Goal: Find specific page/section: Find specific page/section

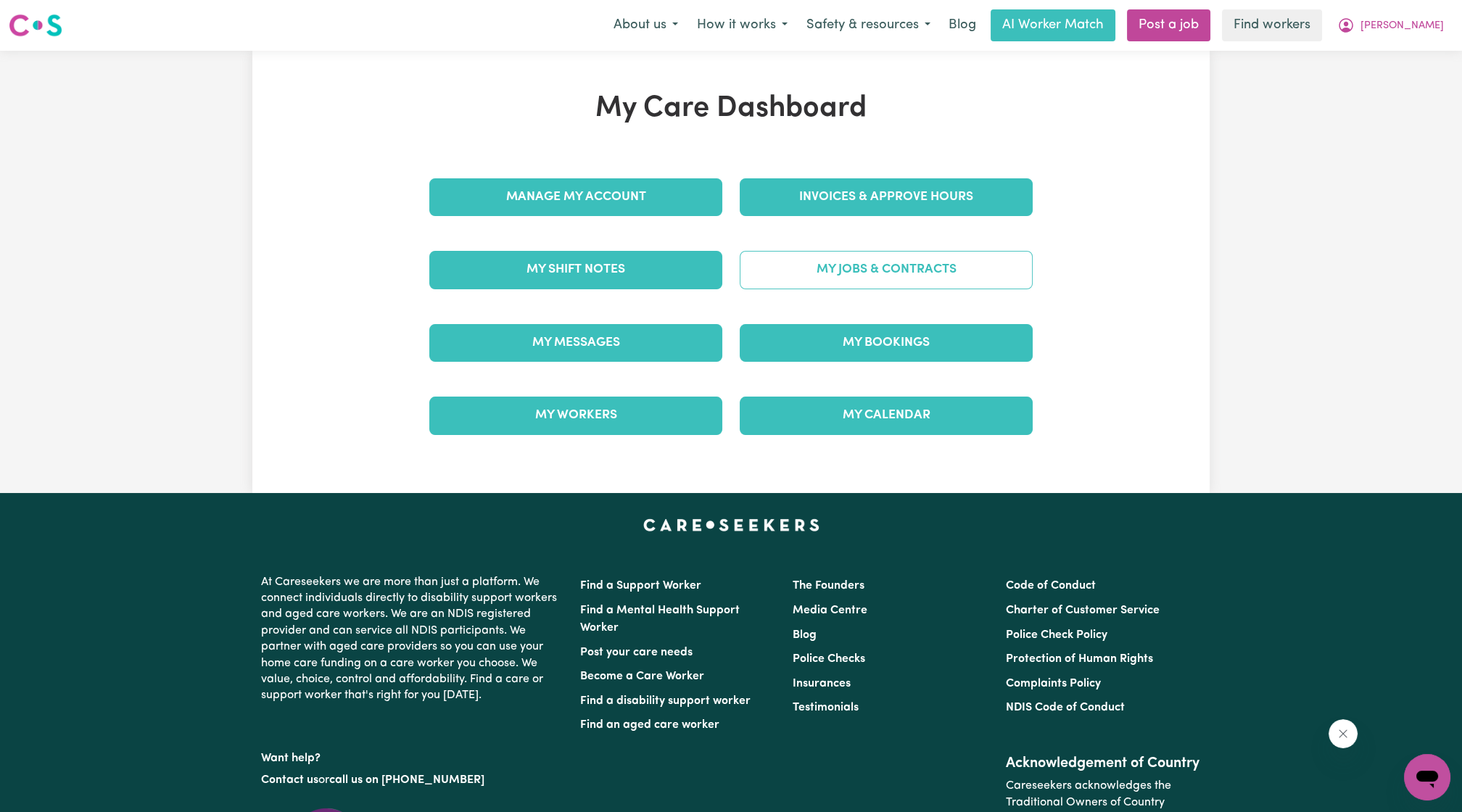
click at [913, 277] on link "My Jobs & Contracts" at bounding box center [886, 269] width 293 height 37
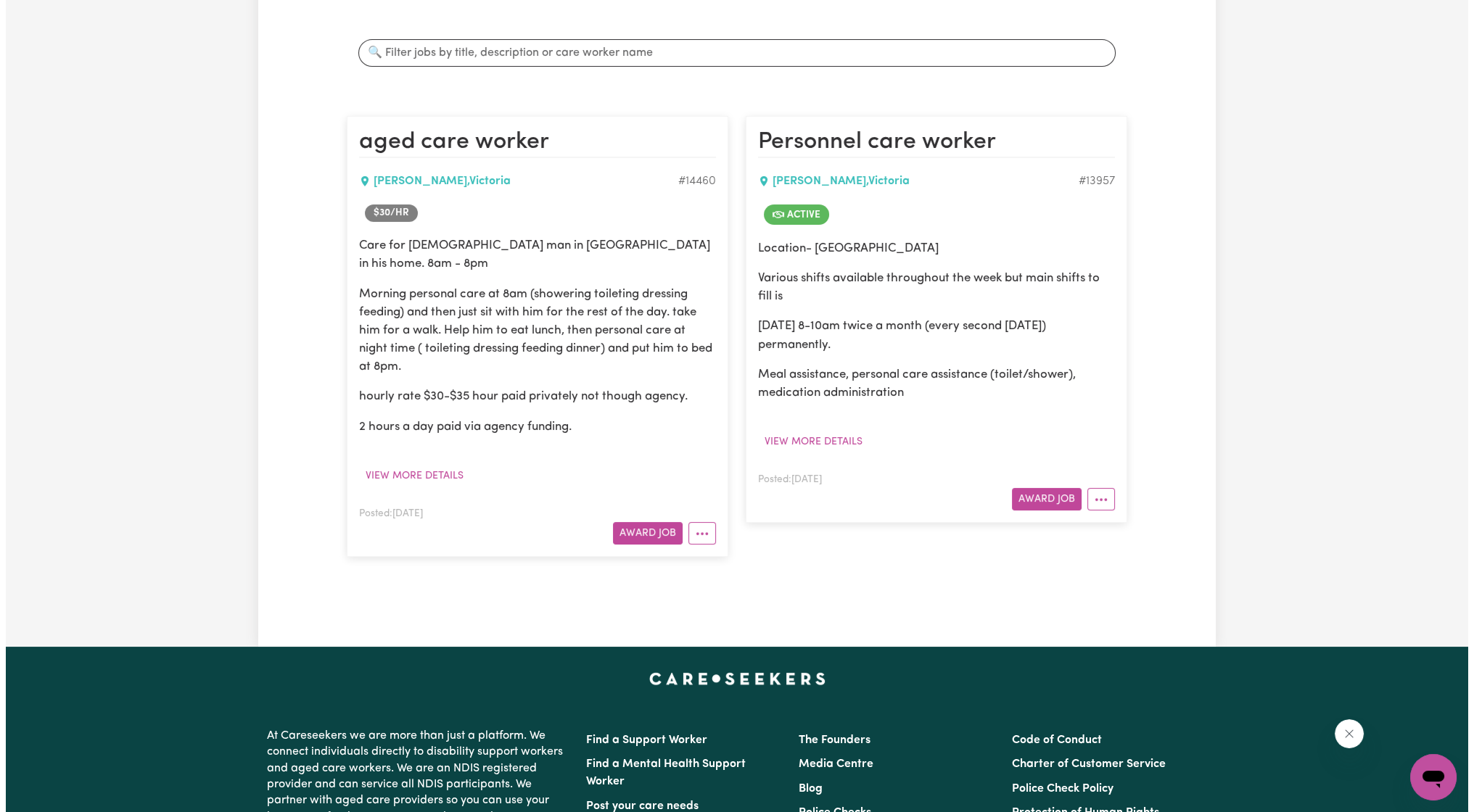
scroll to position [256, 0]
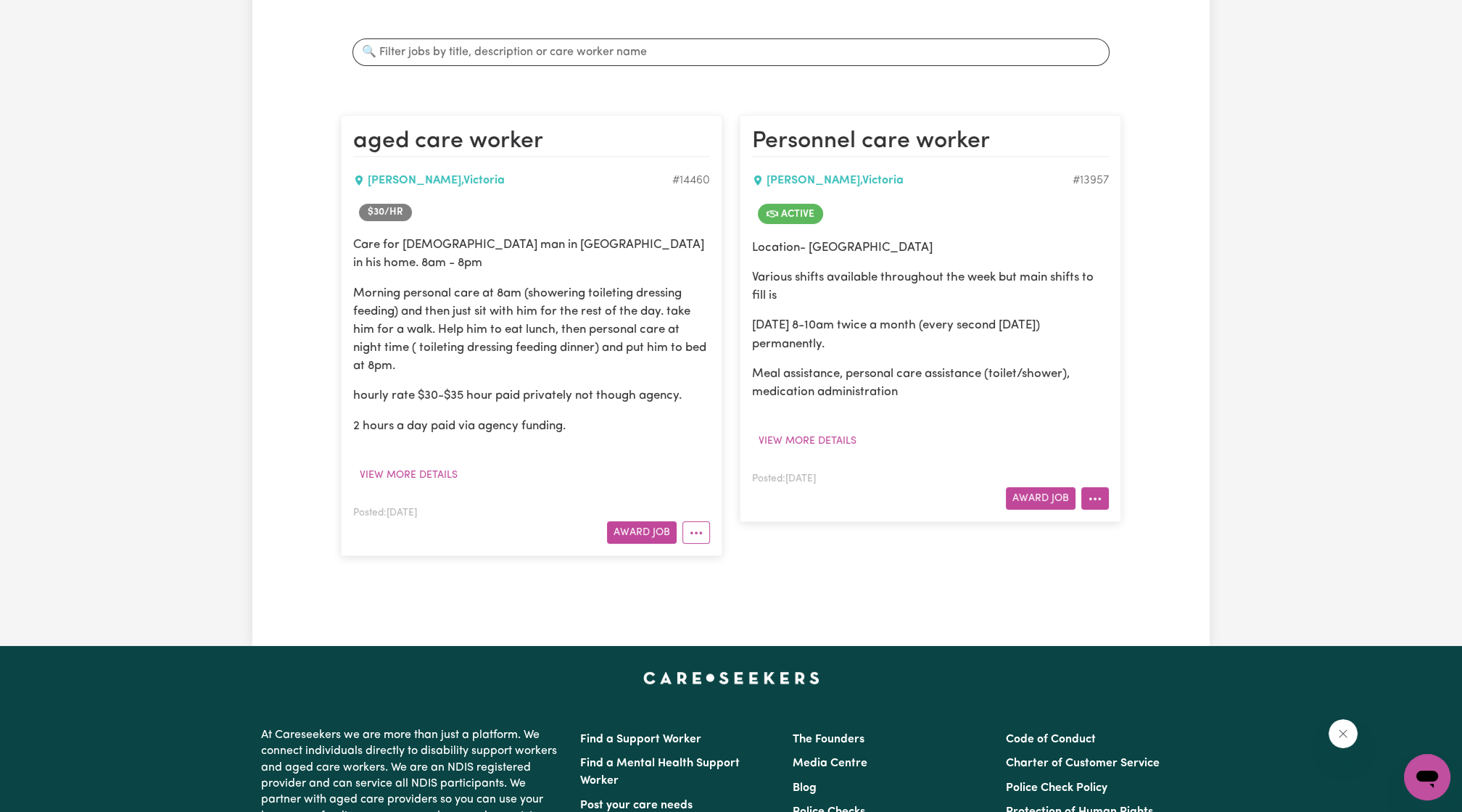
click at [1098, 493] on button "More options" at bounding box center [1096, 499] width 28 height 23
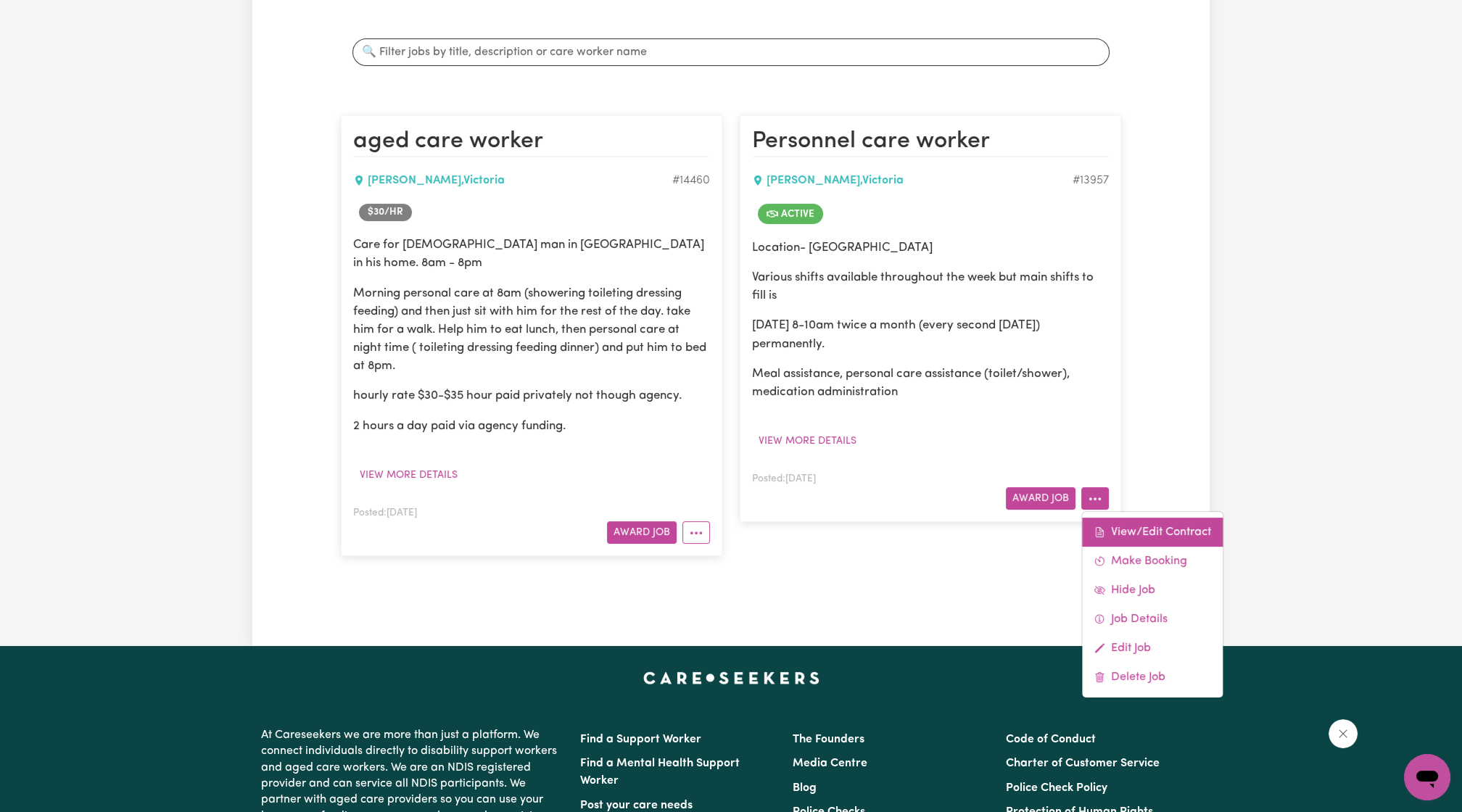
click at [1118, 525] on link "View/Edit Contract" at bounding box center [1152, 532] width 141 height 29
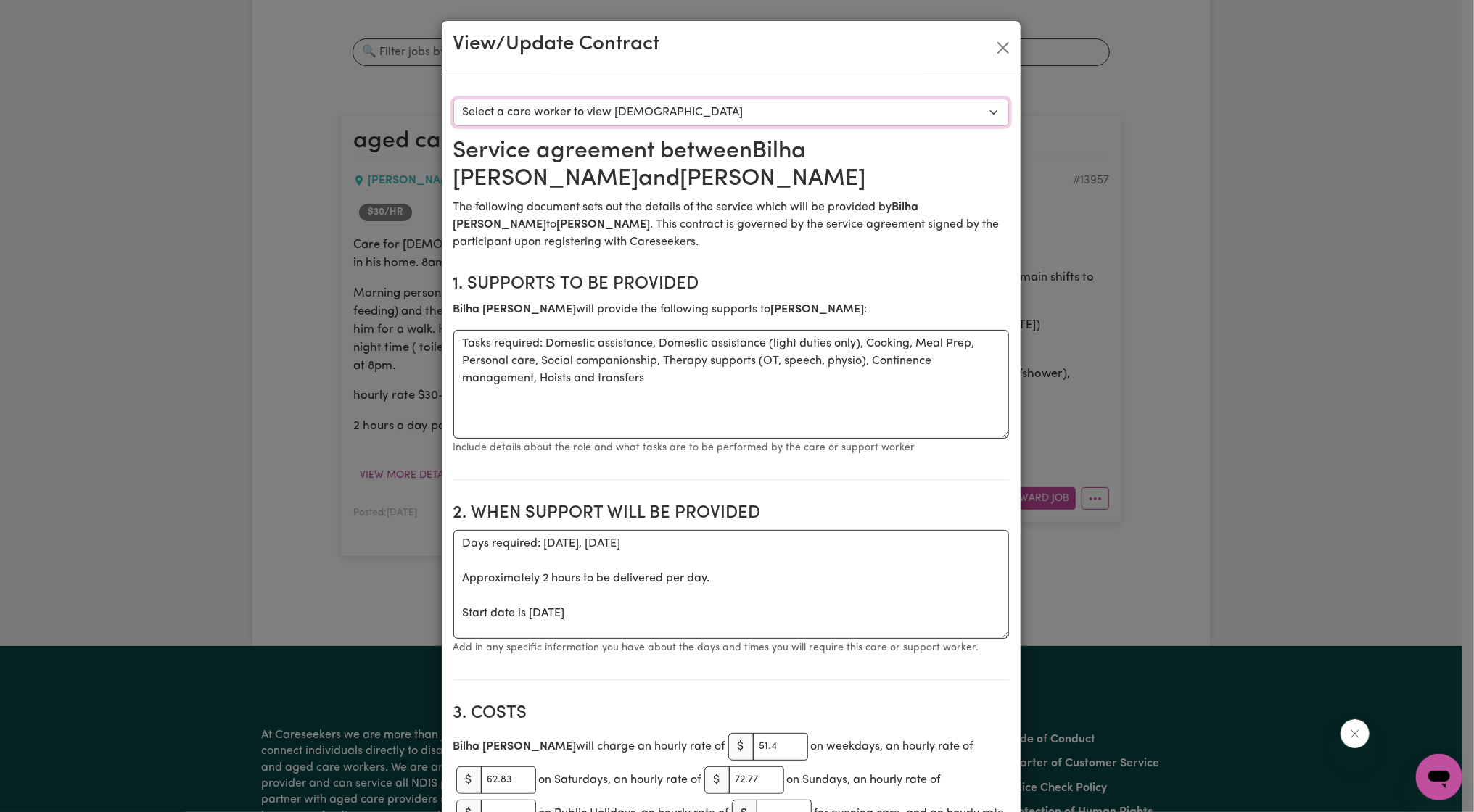
click at [862, 100] on select "Select a care worker to view [DEMOGRAPHIC_DATA] #10034 - [PERSON_NAME] (contrac…" at bounding box center [731, 112] width 556 height 28
click at [991, 43] on button "Close" at bounding box center [1003, 48] width 24 height 24
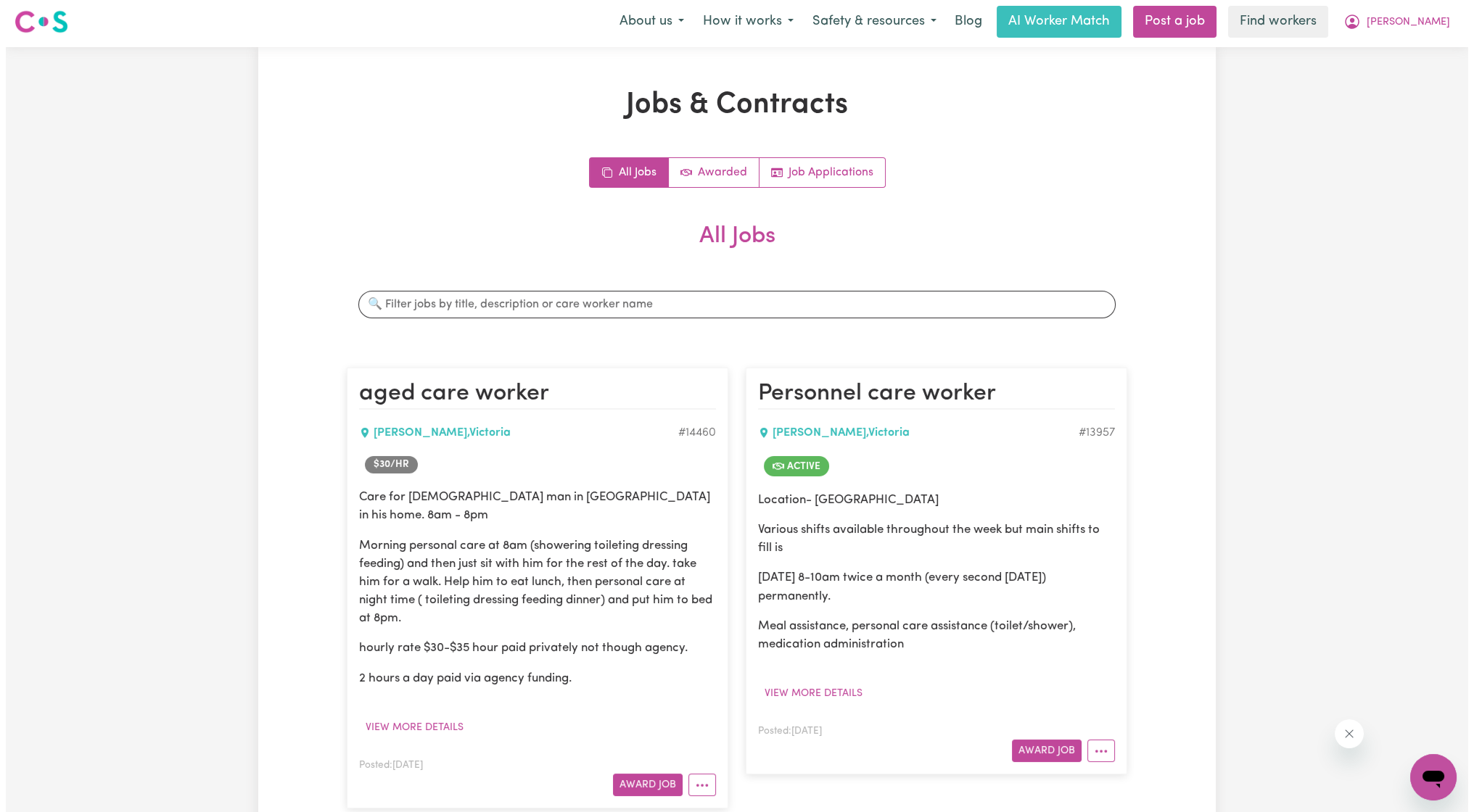
scroll to position [0, 0]
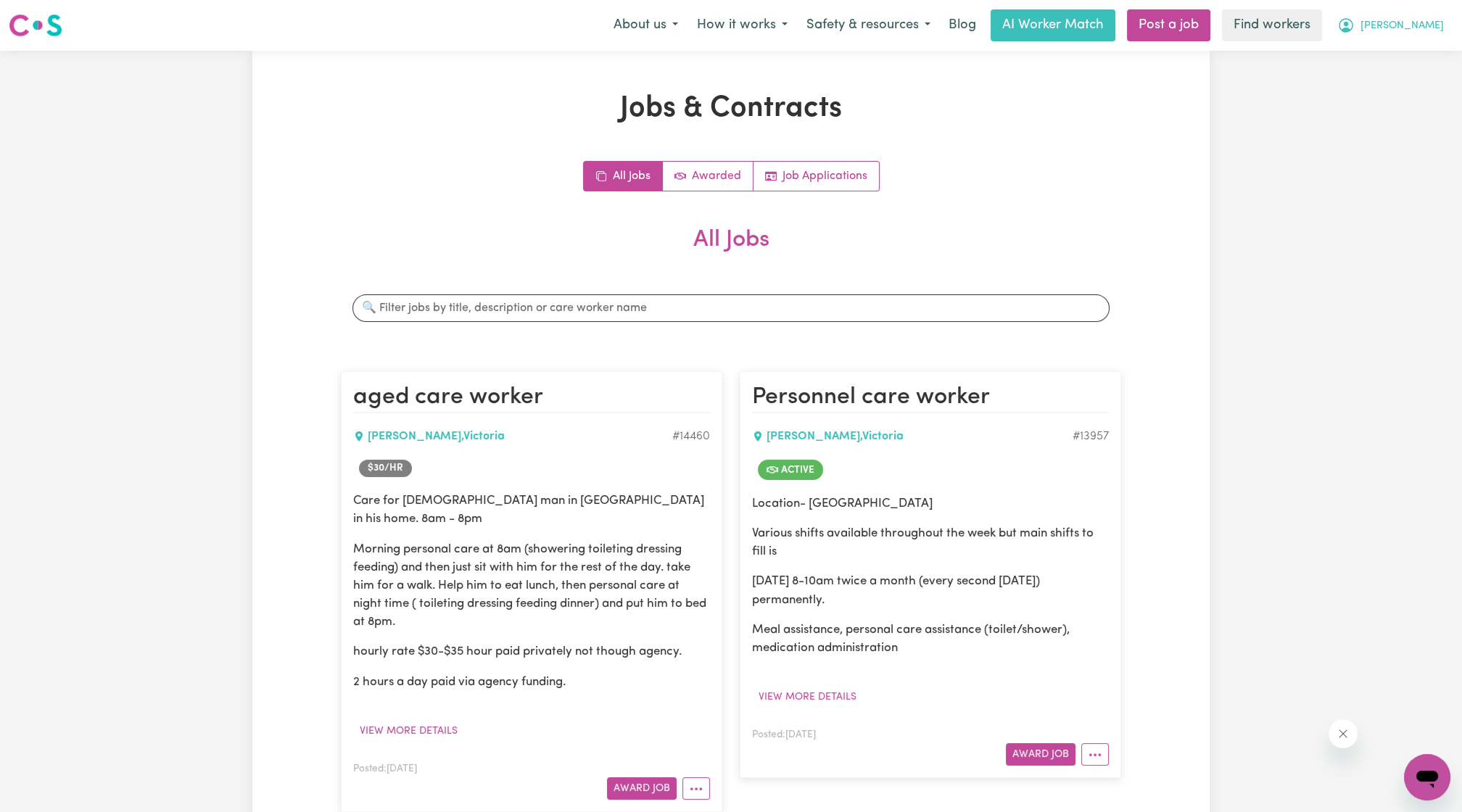
click at [1422, 24] on span "[PERSON_NAME]" at bounding box center [1403, 26] width 83 height 16
click at [1383, 53] on link "My Dashboard" at bounding box center [1395, 57] width 115 height 28
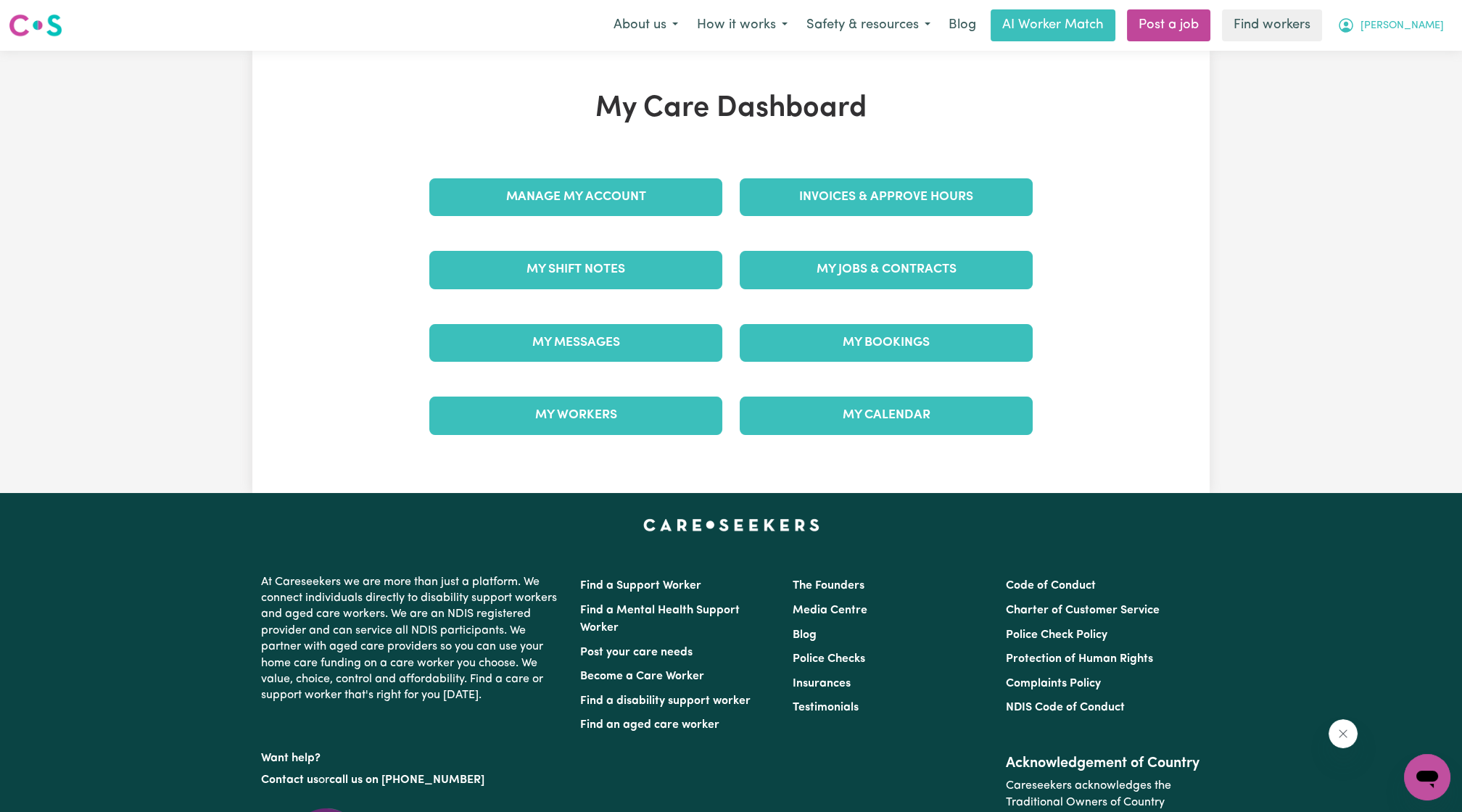
click at [1444, 21] on span "[PERSON_NAME]" at bounding box center [1403, 26] width 83 height 16
click at [1364, 95] on link "My SC Dashboard" at bounding box center [1395, 84] width 115 height 28
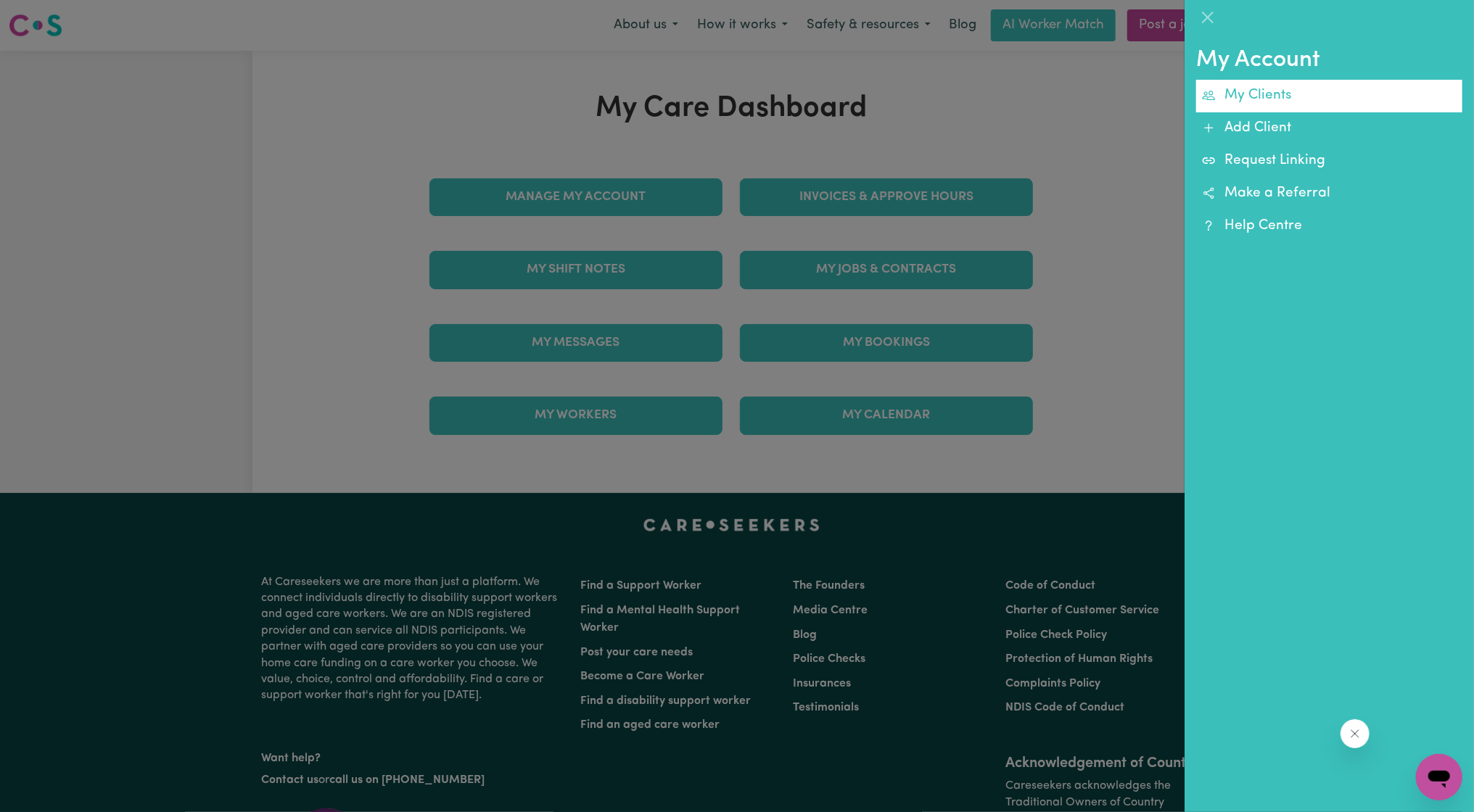
click at [1260, 101] on link "My Clients" at bounding box center [1328, 96] width 266 height 33
